Goal: Task Accomplishment & Management: Use online tool/utility

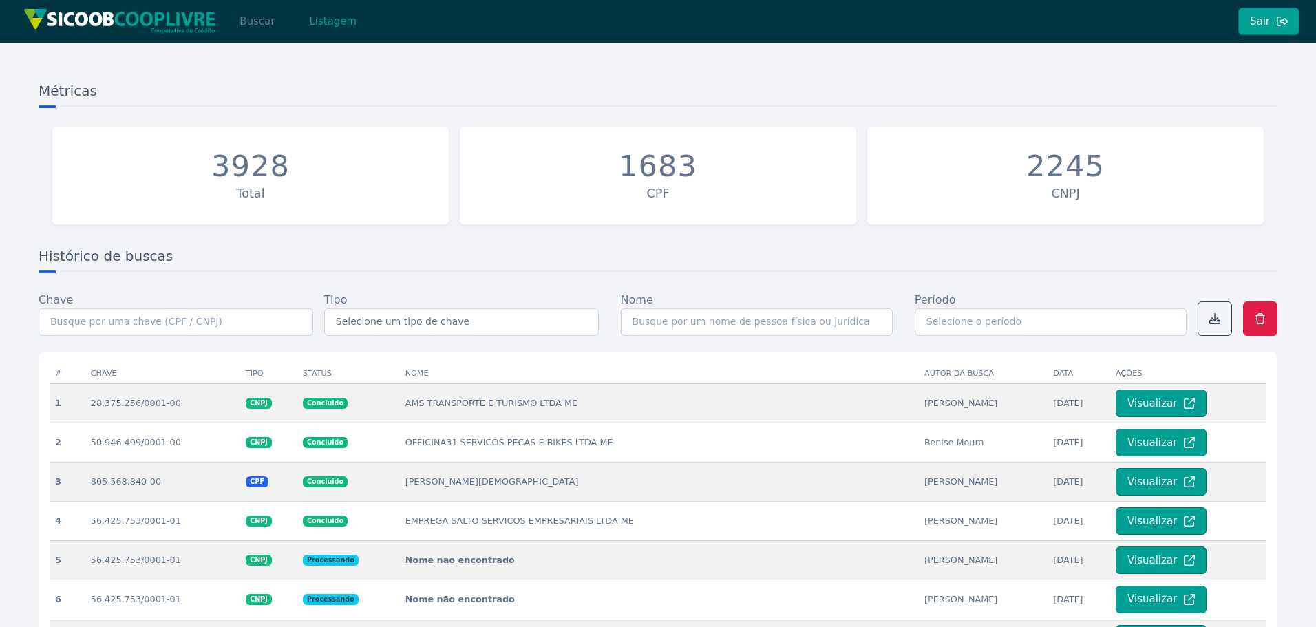
click at [262, 15] on button "Buscar" at bounding box center [257, 22] width 59 height 28
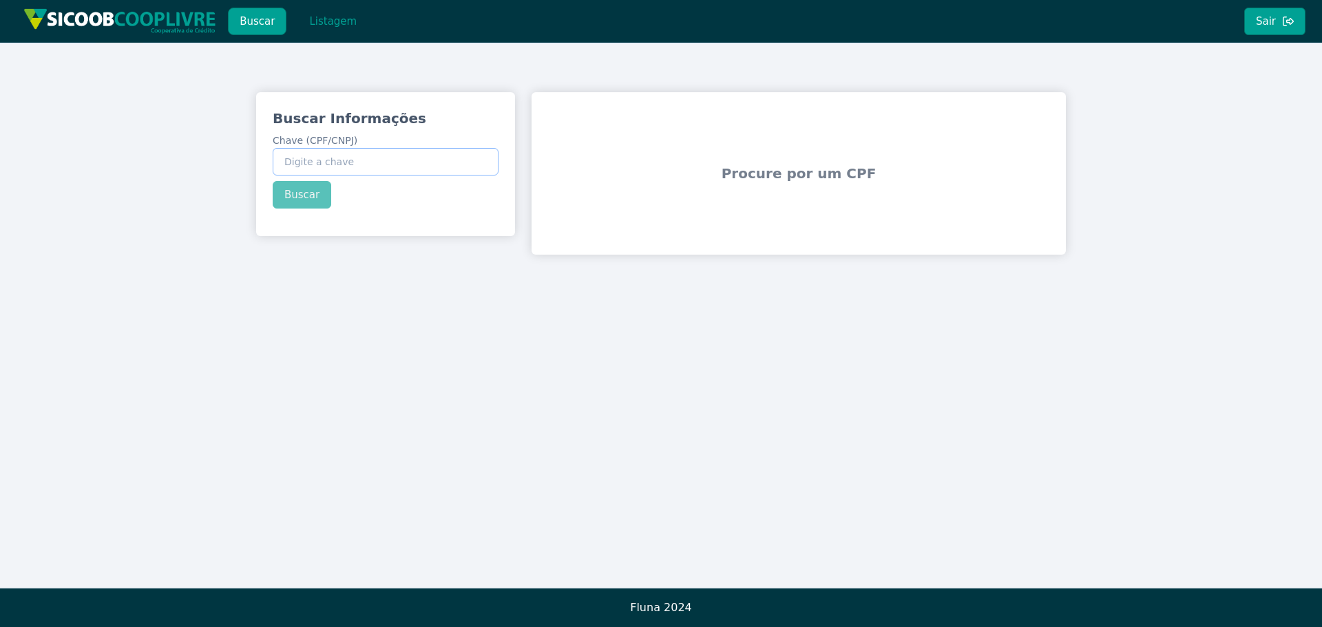
click at [357, 162] on input "Chave (CPF/CNPJ)" at bounding box center [386, 162] width 226 height 28
type input "048.779.038-36"
click at [298, 191] on button "Buscar" at bounding box center [302, 195] width 59 height 28
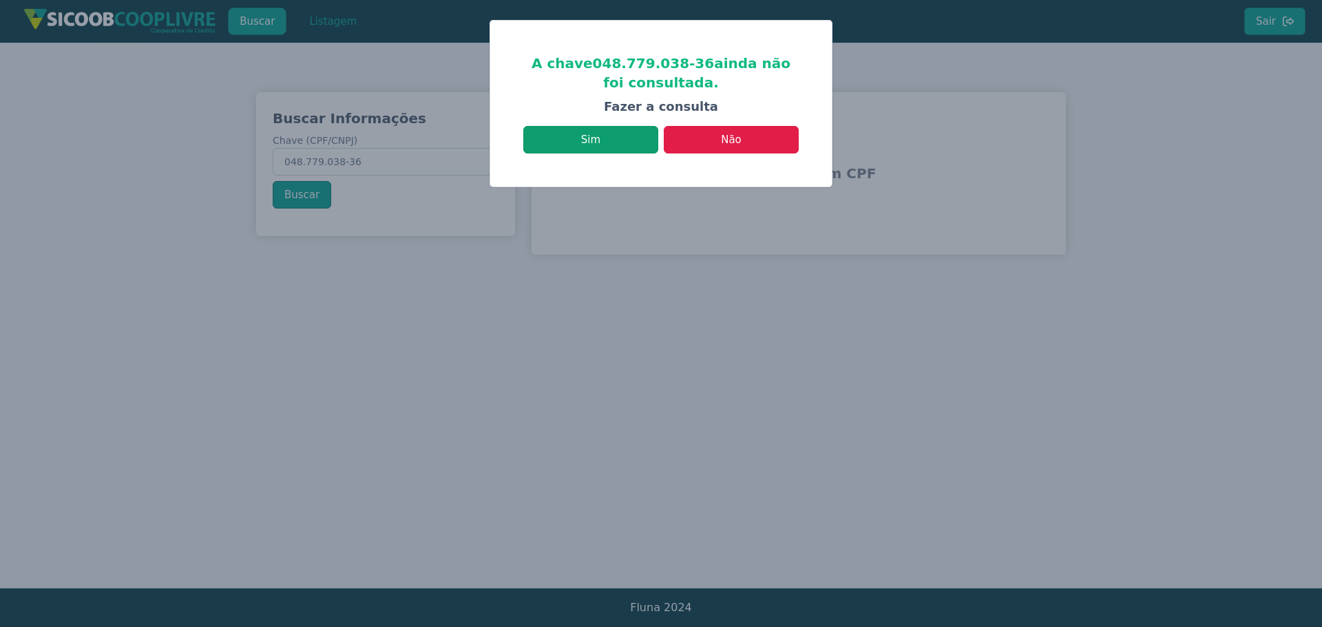
click at [624, 143] on button "Sim" at bounding box center [590, 140] width 135 height 28
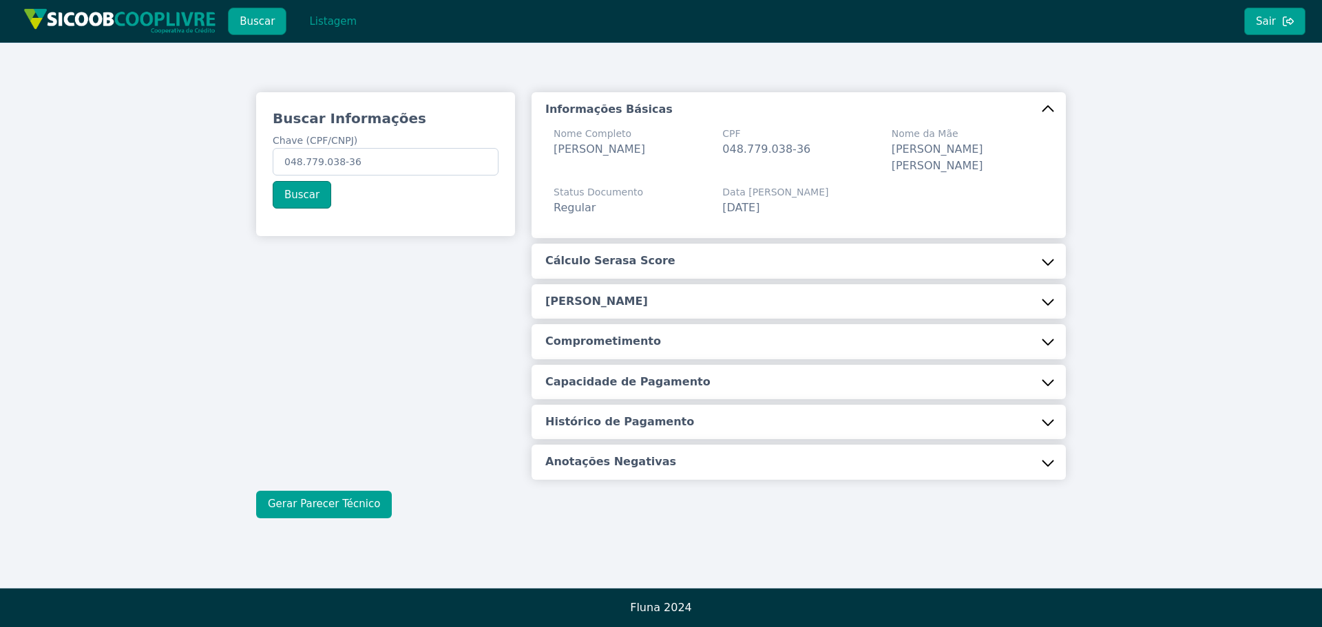
click at [330, 506] on button "Gerar Parecer Técnico" at bounding box center [324, 505] width 136 height 28
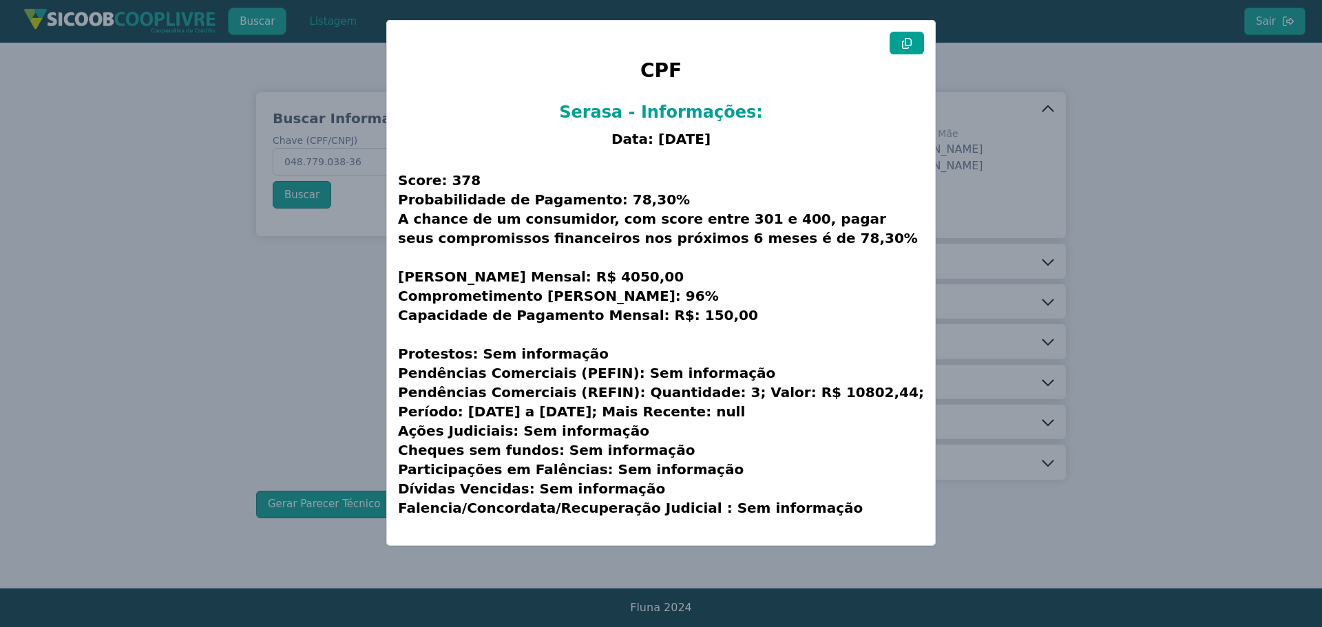
click at [896, 45] on button at bounding box center [907, 43] width 34 height 23
click at [1125, 264] on modal-container "CPF Serasa - Informações: Data: [DATE] Score: 378 Probabilidade de Pagamento: 7…" at bounding box center [661, 313] width 1322 height 627
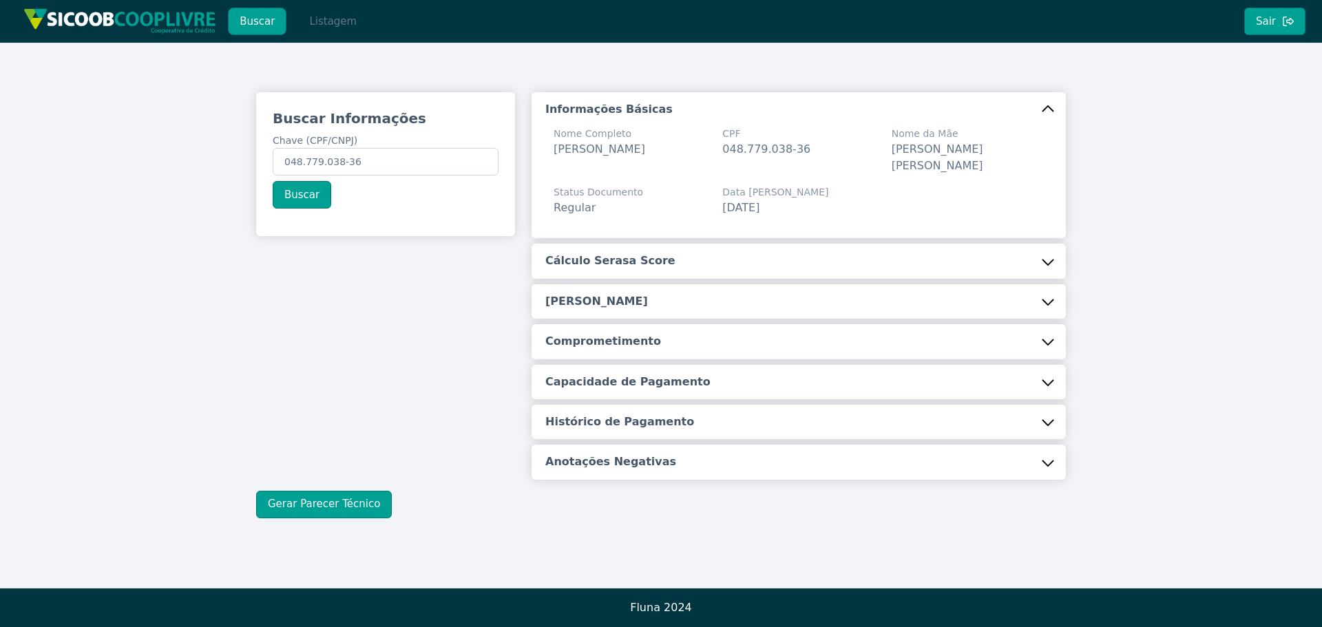
click at [297, 14] on button "Listagem" at bounding box center [332, 22] width 71 height 28
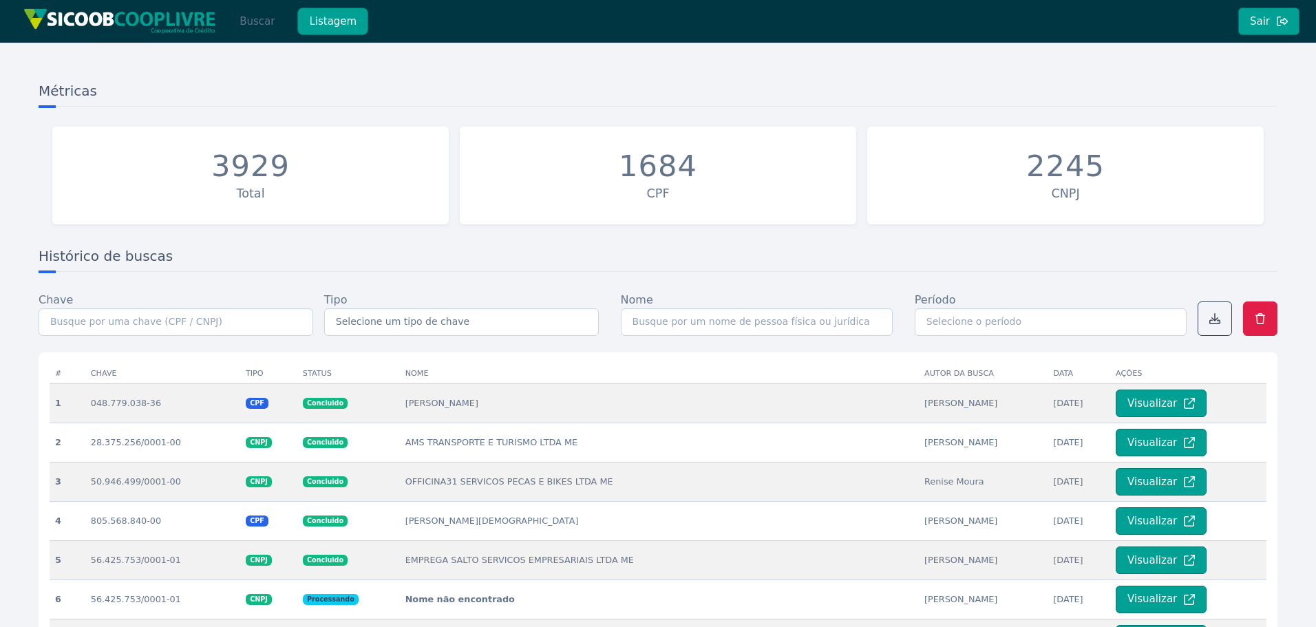
click at [242, 22] on button "Buscar" at bounding box center [257, 22] width 59 height 28
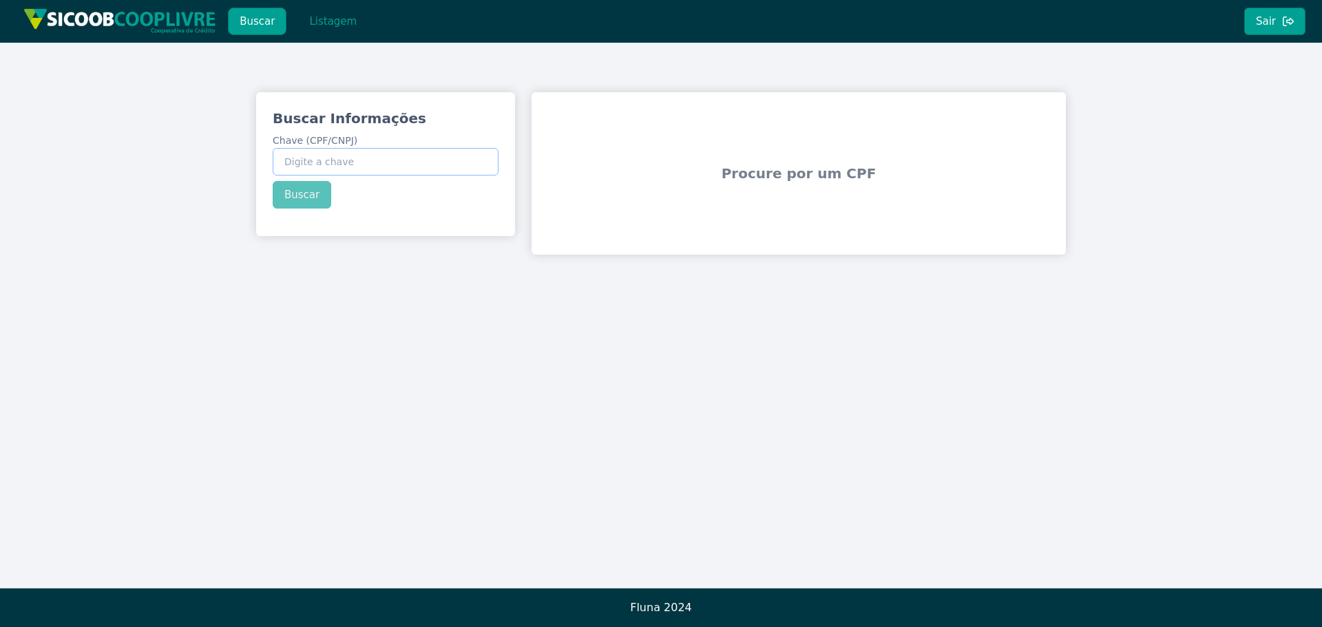
click at [330, 172] on input "Chave (CPF/CNPJ)" at bounding box center [386, 162] width 226 height 28
paste input "178.305.778-54"
type input "178.305.778-54"
click at [285, 201] on div "Buscar Informações Chave (CPF/CNPJ) 178.305.778-54 Buscar" at bounding box center [385, 158] width 259 height 133
click at [293, 201] on button "Buscar" at bounding box center [302, 195] width 59 height 28
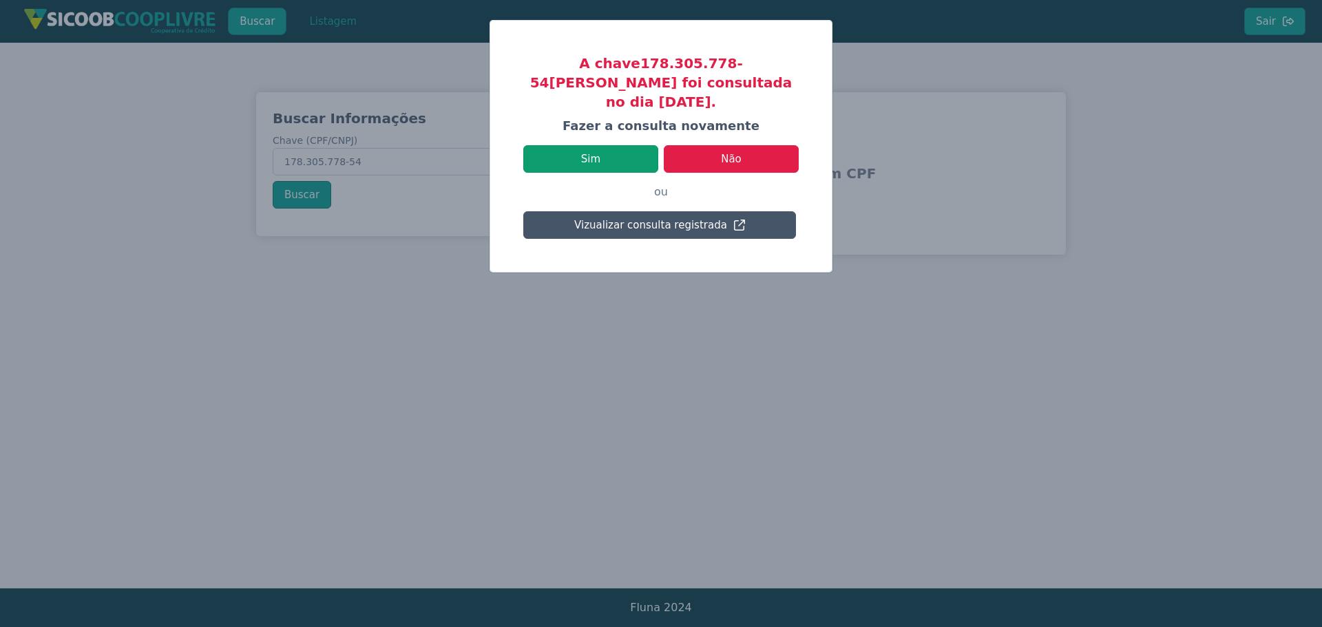
click at [606, 145] on button "Sim" at bounding box center [590, 159] width 135 height 28
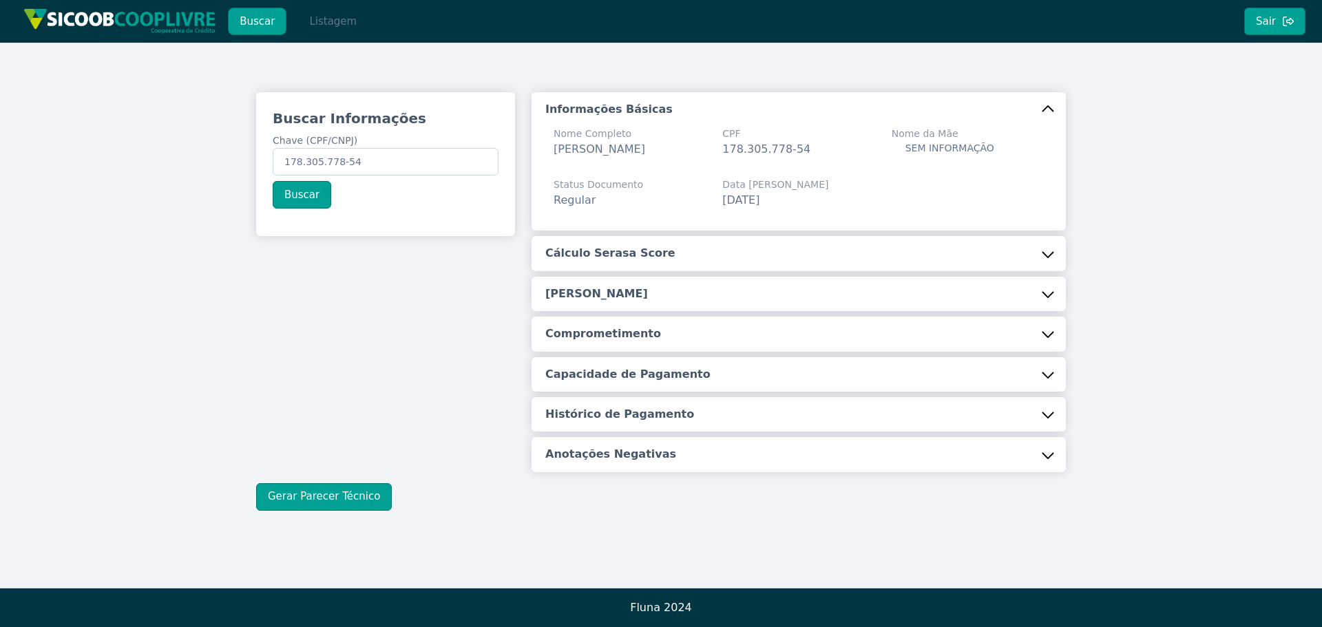
click at [313, 23] on button "Listagem" at bounding box center [332, 22] width 71 height 28
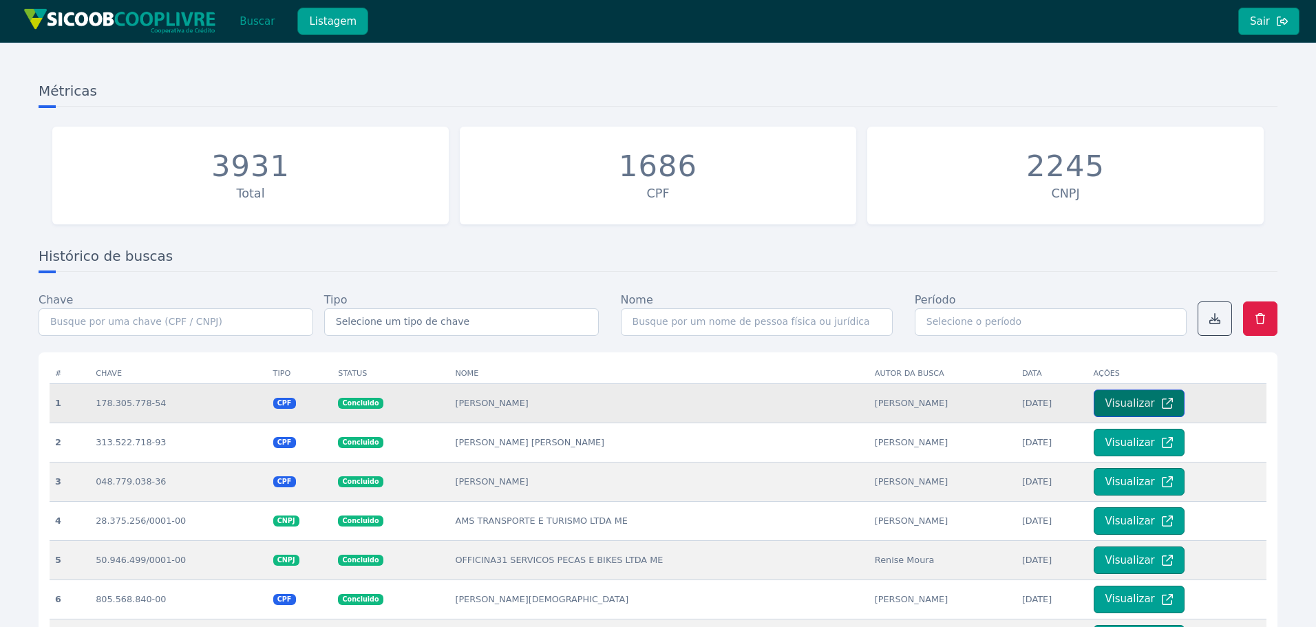
click at [1099, 406] on button "Visualizar" at bounding box center [1139, 404] width 91 height 28
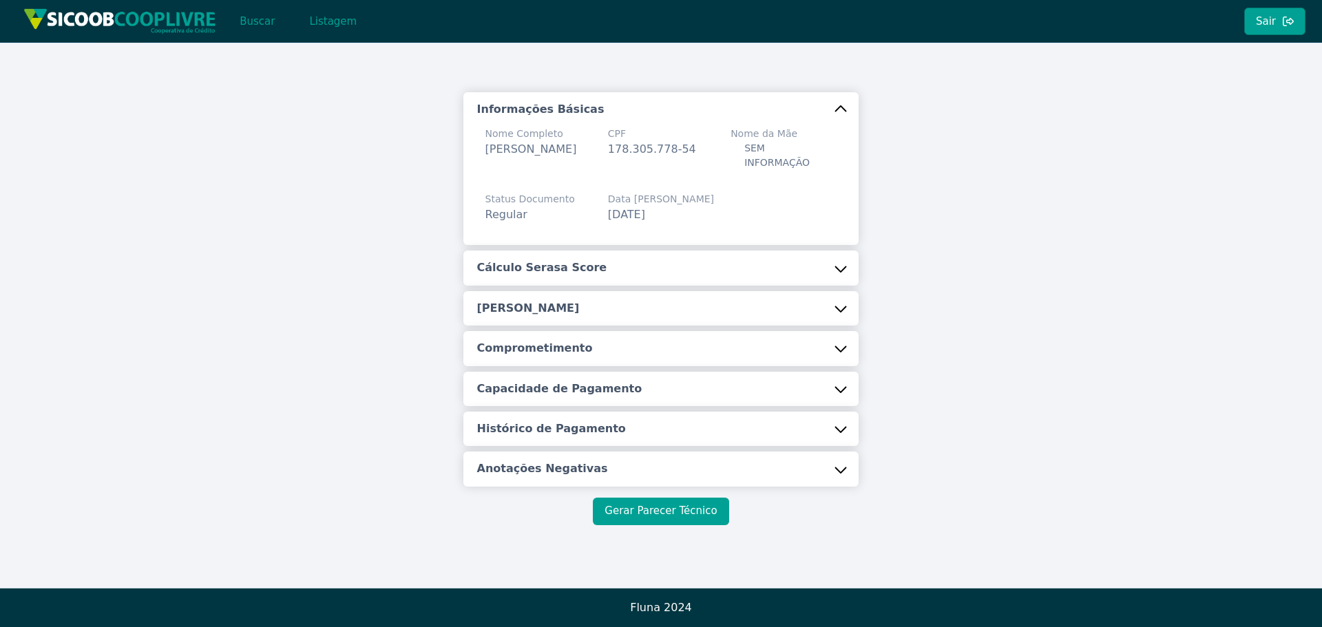
click at [619, 507] on button "Gerar Parecer Técnico" at bounding box center [661, 512] width 136 height 28
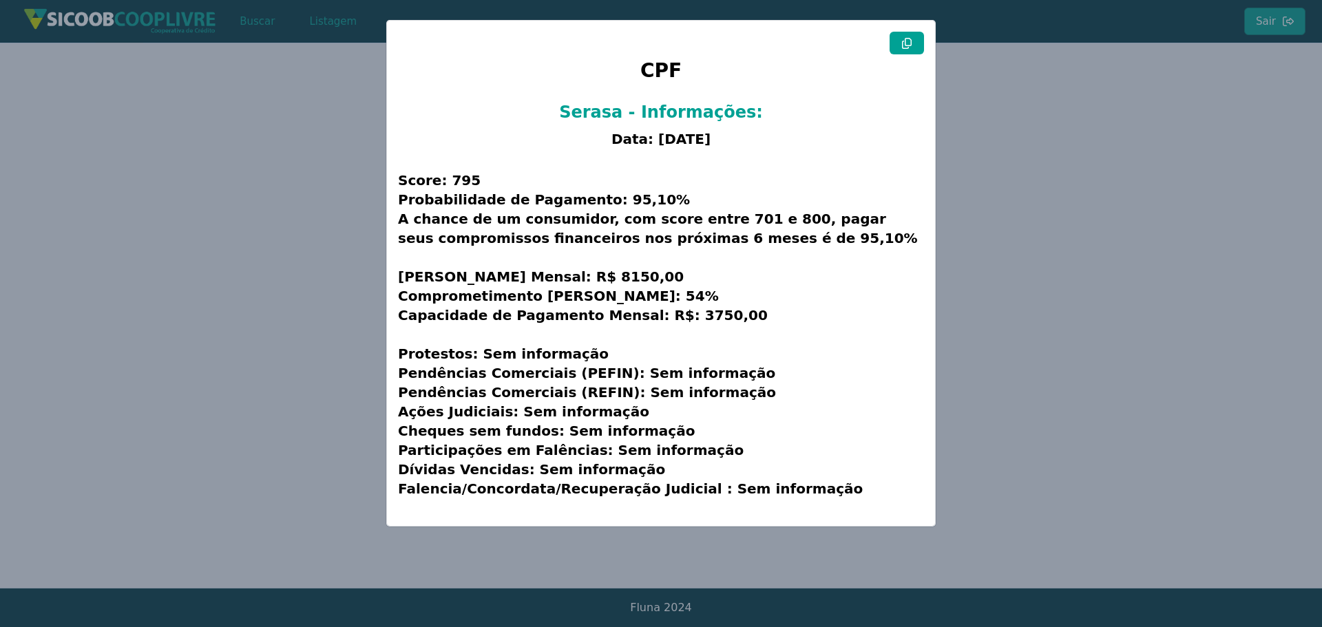
click at [898, 52] on button at bounding box center [907, 43] width 34 height 23
click at [556, 586] on modal-container "CPF Serasa - Informações: Data: [DATE] Score: 795 Probabilidade de Pagamento: 9…" at bounding box center [661, 313] width 1322 height 627
